Goal: Information Seeking & Learning: Compare options

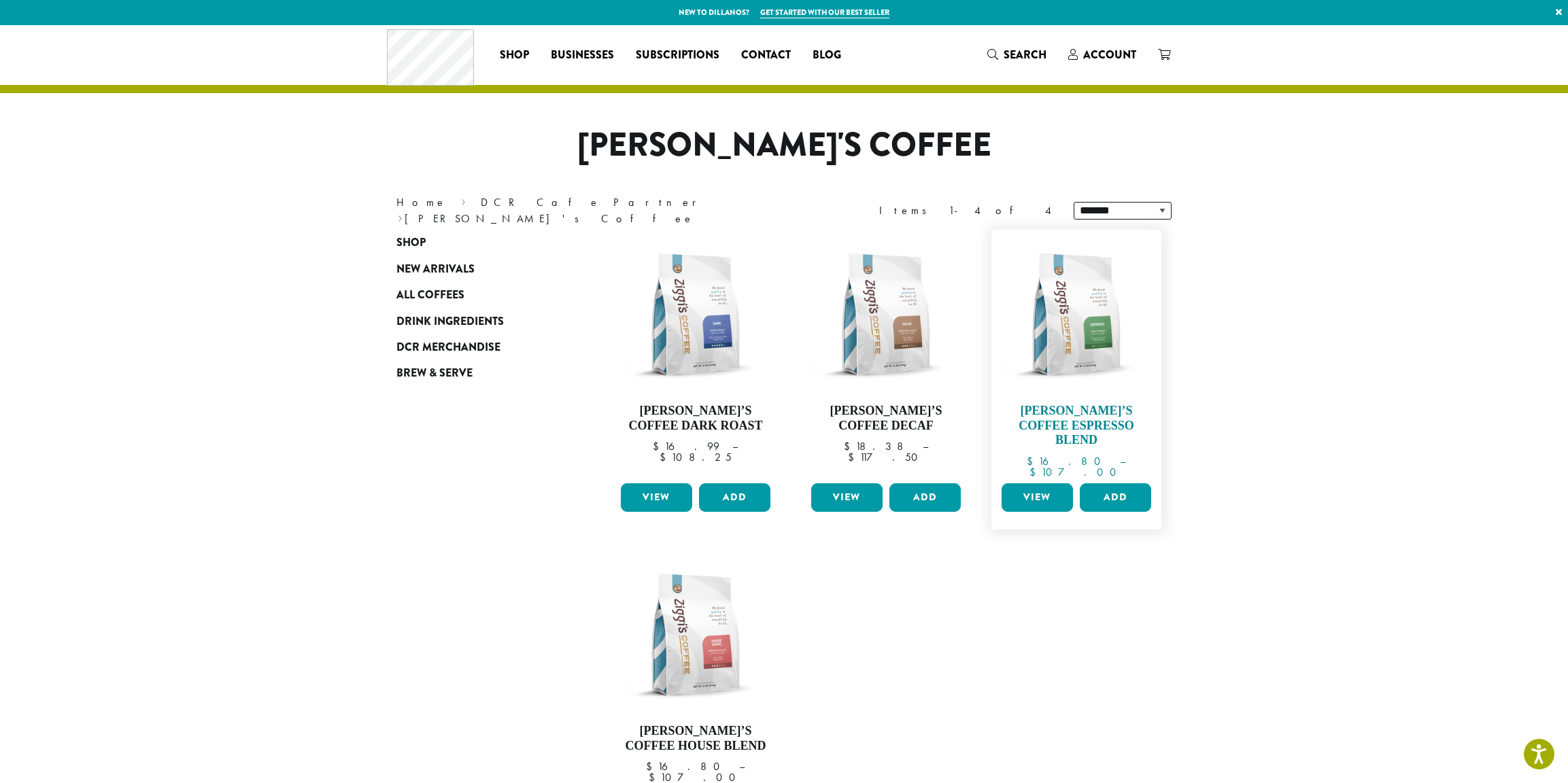
click at [1097, 343] on img at bounding box center [1077, 315] width 157 height 156
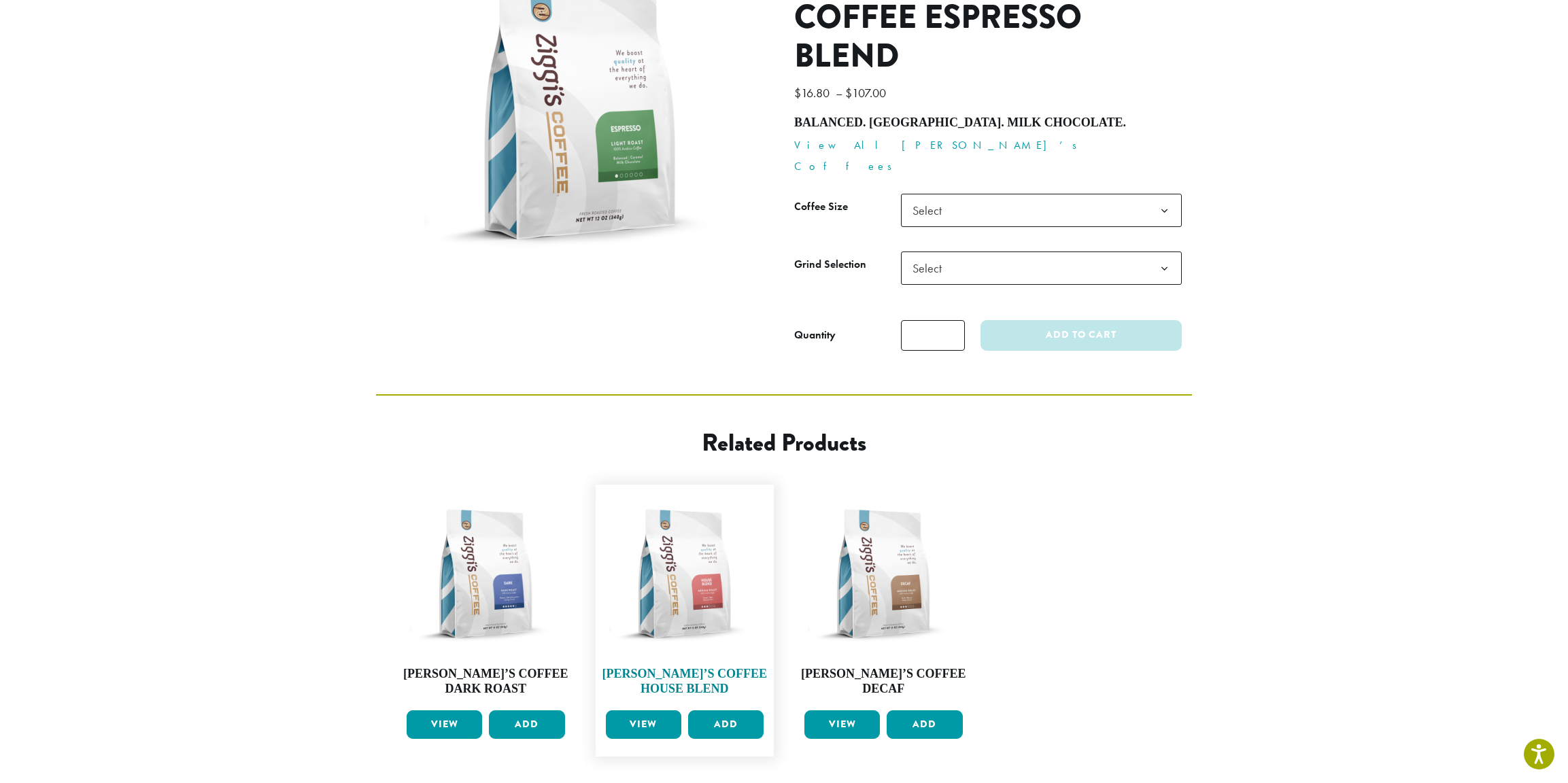
scroll to position [270, 0]
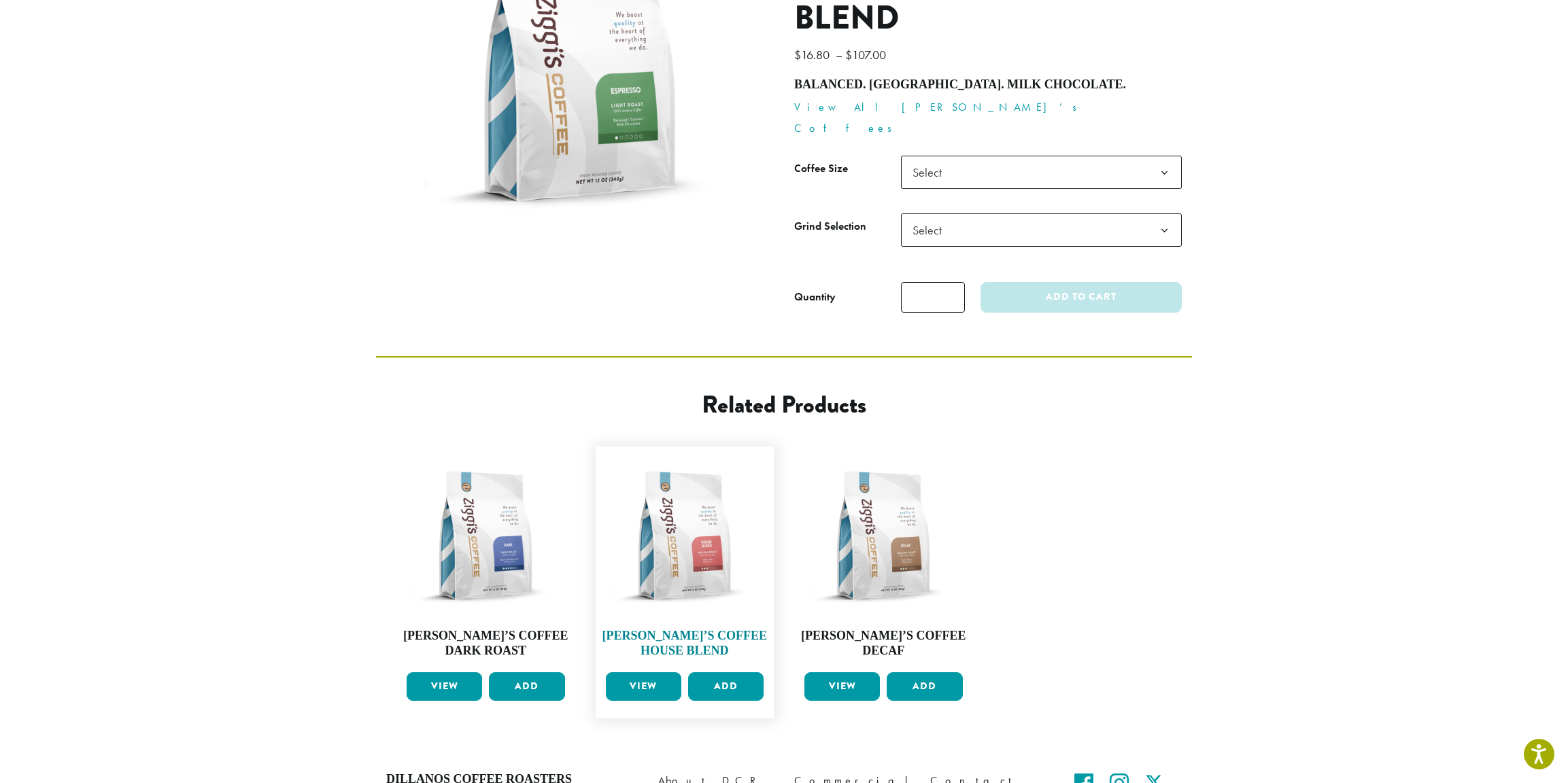
click at [704, 489] on img at bounding box center [685, 536] width 165 height 165
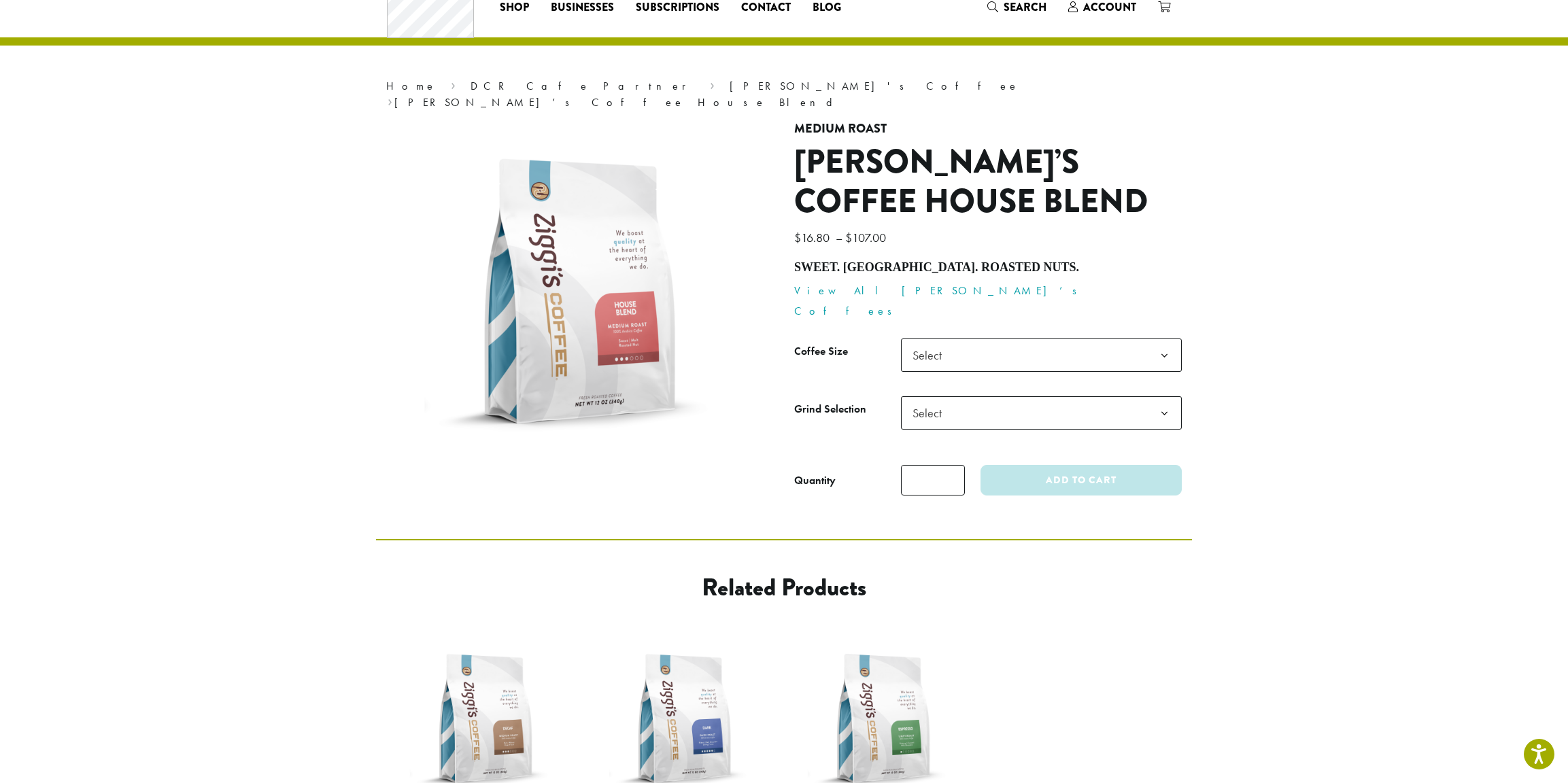
scroll to position [336, 0]
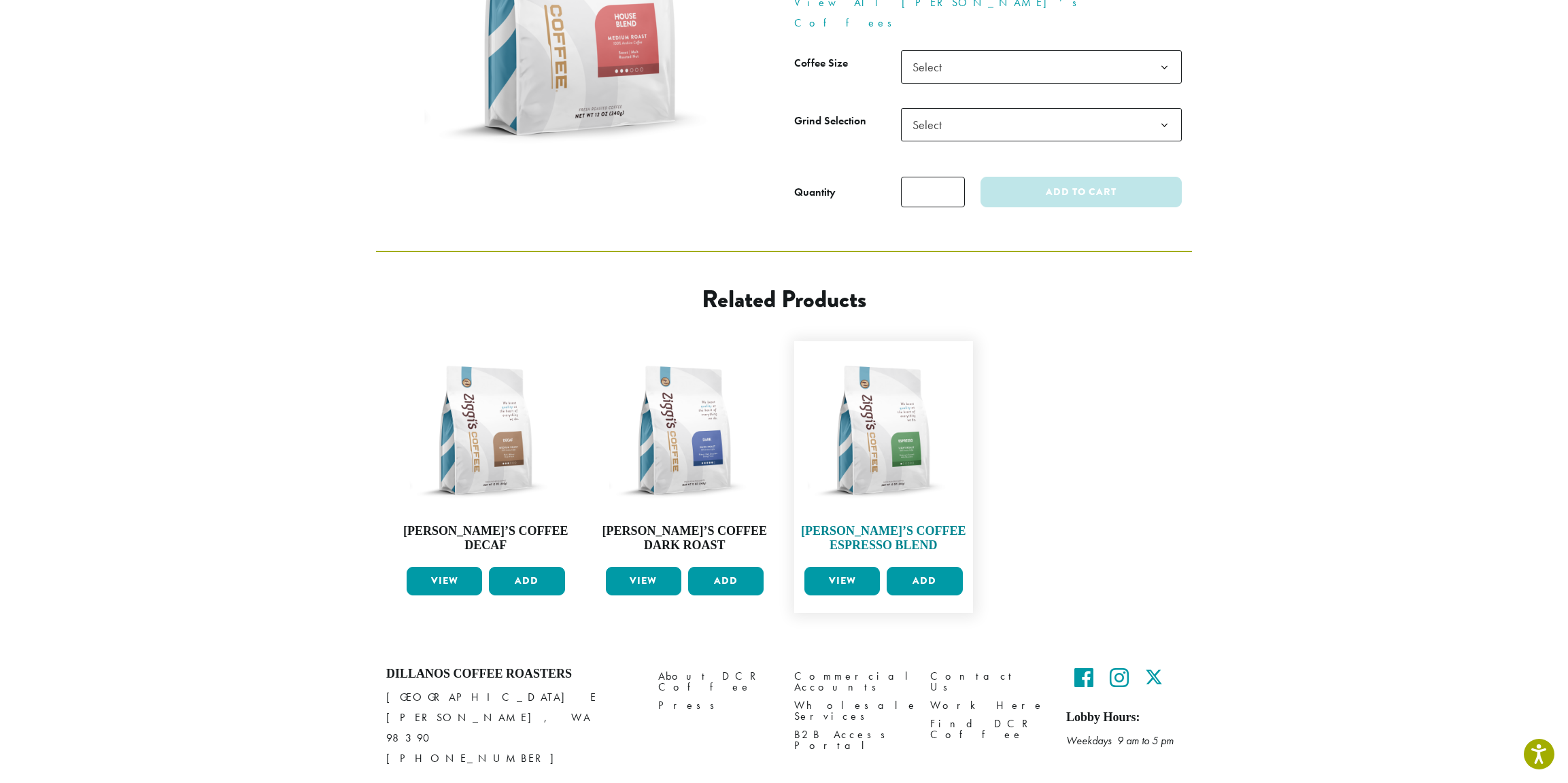
click at [862, 422] on img at bounding box center [883, 430] width 165 height 165
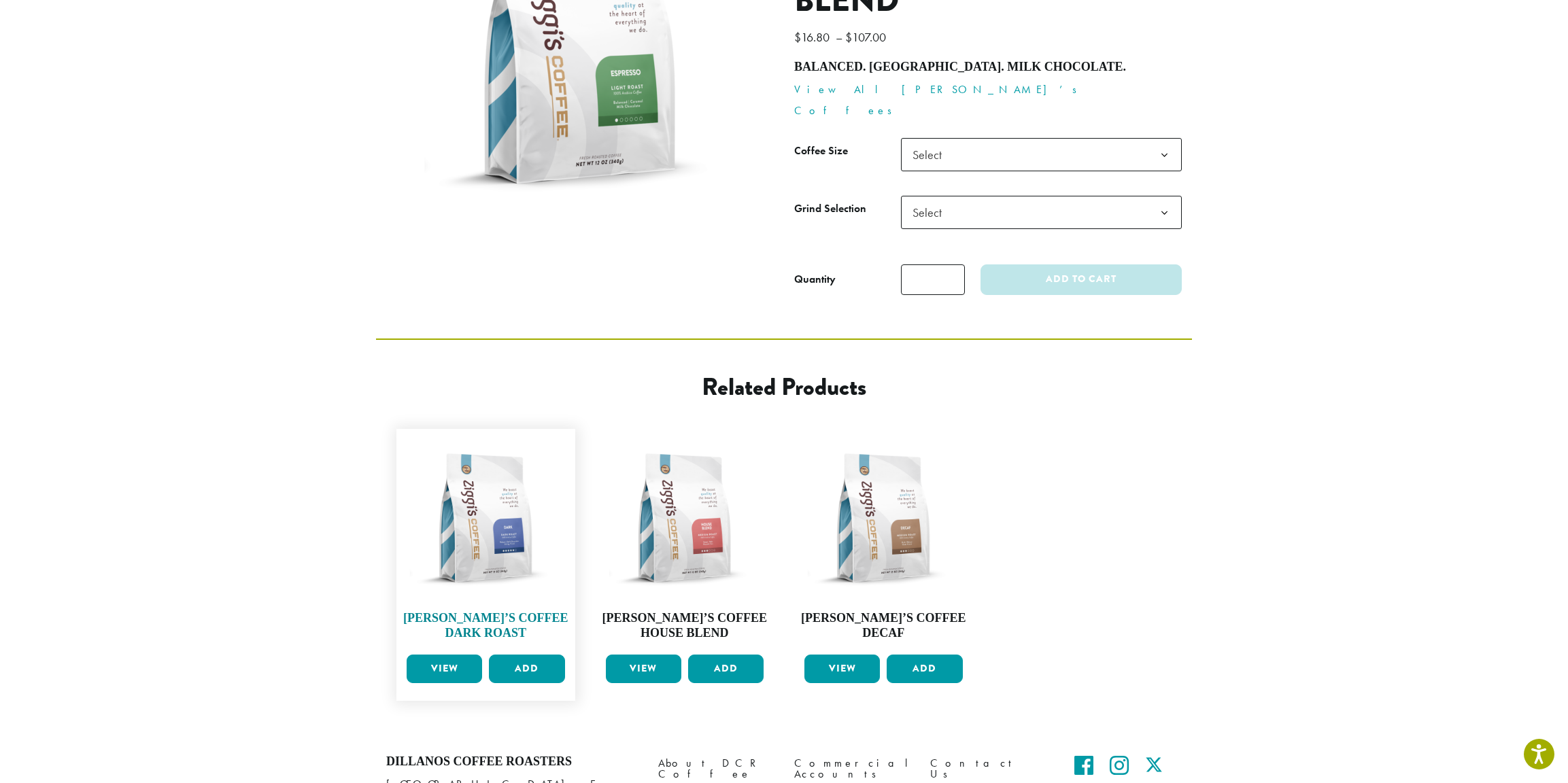
scroll to position [293, 0]
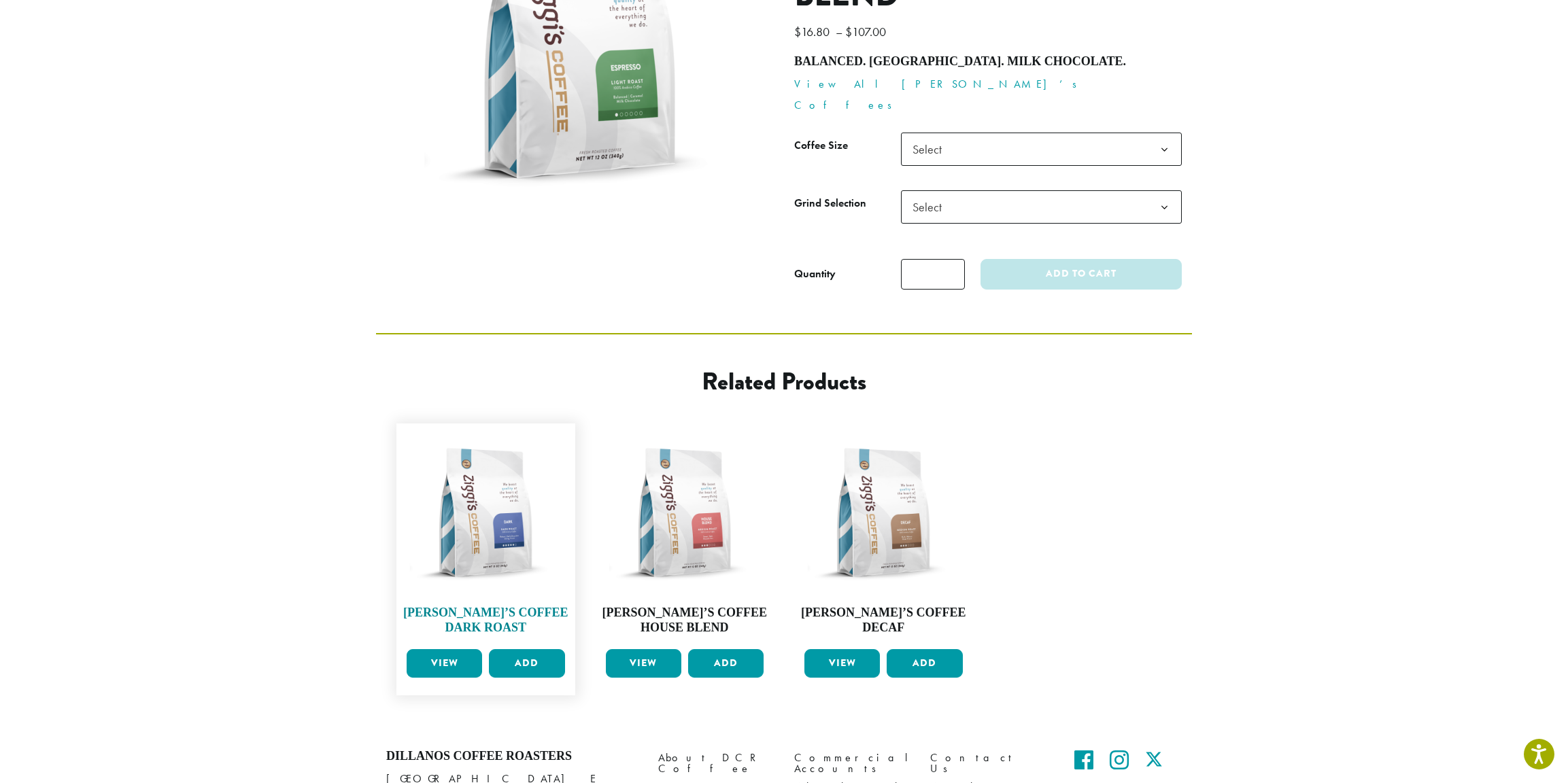
click at [492, 457] on img at bounding box center [485, 513] width 165 height 165
click at [516, 500] on img at bounding box center [485, 513] width 165 height 165
